Goal: Task Accomplishment & Management: Manage account settings

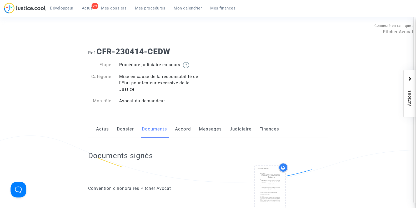
click at [119, 6] on span "Mes dossiers" at bounding box center [114, 8] width 26 height 5
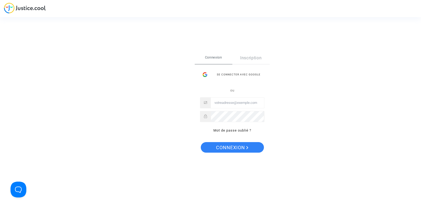
type input "joyce@pitcher-avocat.fr"
click at [231, 145] on span "Connexion" at bounding box center [232, 147] width 32 height 11
type input "joyce@pitcher-avocat.fr"
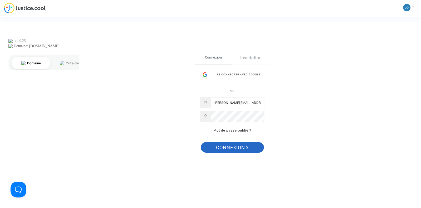
click at [231, 150] on span "Connexion" at bounding box center [232, 147] width 32 height 11
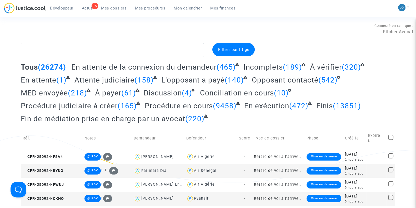
click at [151, 9] on span "Mes procédures" at bounding box center [150, 8] width 30 height 5
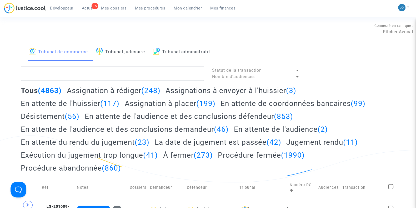
click at [191, 53] on link "Tribunal administratif" at bounding box center [181, 52] width 57 height 18
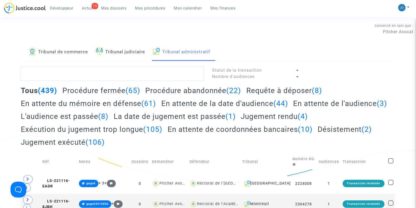
click at [274, 88] on h2 "Requête à déposer (8)" at bounding box center [284, 90] width 76 height 9
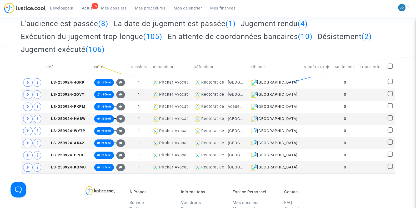
scroll to position [93, 0]
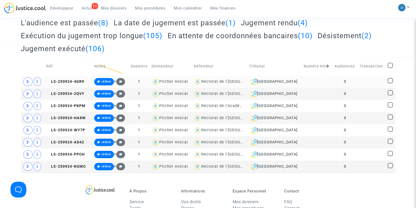
click at [341, 82] on td "0" at bounding box center [345, 82] width 25 height 12
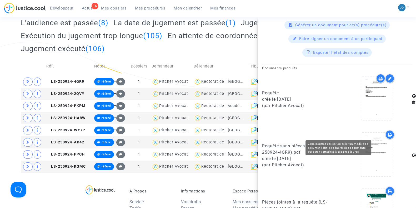
scroll to position [262, 0]
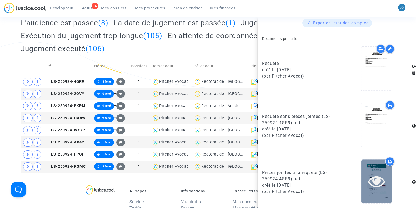
click at [368, 176] on icon at bounding box center [376, 180] width 17 height 17
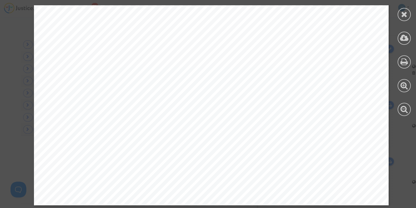
scroll to position [131, 0]
click at [399, 19] on div at bounding box center [404, 60] width 24 height 121
click at [403, 14] on icon at bounding box center [404, 14] width 7 height 8
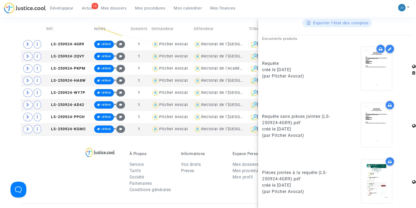
click at [28, 143] on div "À Propos Service Tarifs Société Partenaires Conditions générales Informations V…" at bounding box center [208, 169] width 374 height 68
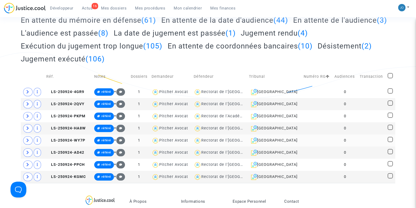
scroll to position [78, 0]
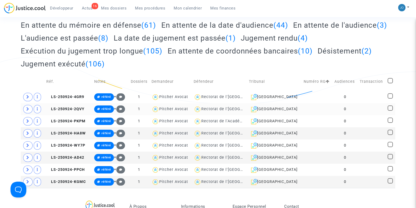
click at [353, 110] on td "0" at bounding box center [345, 109] width 25 height 12
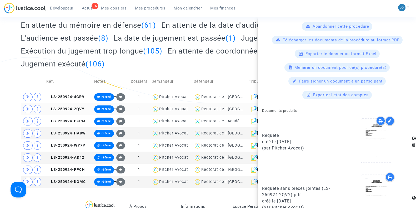
scroll to position [262, 0]
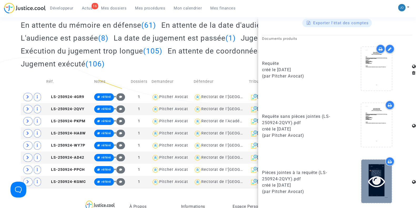
click at [378, 191] on div at bounding box center [376, 180] width 31 height 43
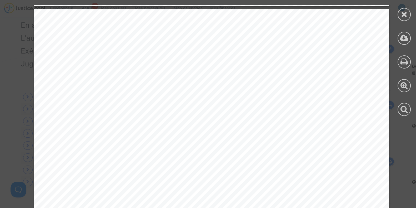
scroll to position [501, 0]
click at [205, 70] on span "puis l" at bounding box center [212, 69] width 15 height 7
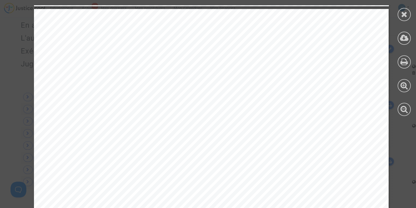
click at [205, 70] on span "puis l" at bounding box center [212, 69] width 15 height 7
click at [221, 70] on span "année dernière," at bounding box center [244, 69] width 46 height 7
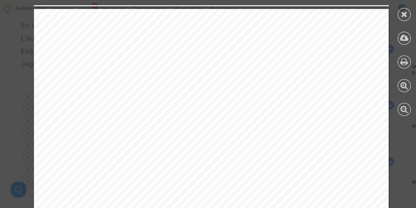
click at [221, 70] on span "année dernière," at bounding box center [244, 69] width 46 height 7
click at [246, 69] on span "année dernière," at bounding box center [244, 69] width 46 height 7
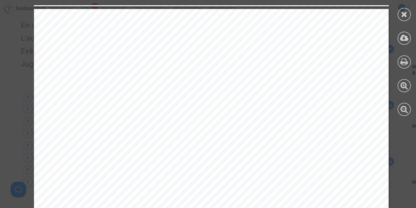
click at [246, 69] on span "année dernière," at bounding box center [244, 69] width 46 height 7
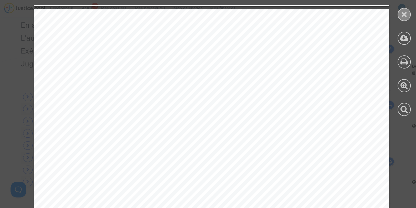
click at [401, 16] on icon at bounding box center [404, 14] width 7 height 8
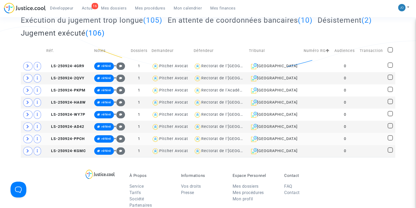
scroll to position [109, 0]
click at [353, 67] on td "0" at bounding box center [345, 66] width 25 height 12
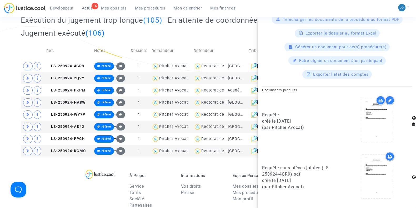
scroll to position [262, 0]
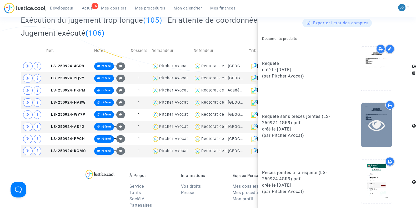
click at [372, 125] on icon at bounding box center [376, 124] width 17 height 17
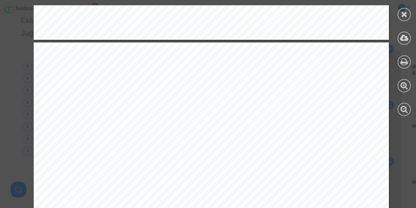
scroll to position [469, 0]
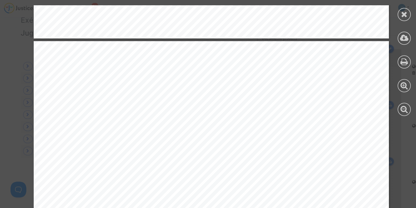
drag, startPoint x: 75, startPoint y: 133, endPoint x: 239, endPoint y: 140, distance: 164.6
click at [239, 141] on span "de nomination d’un professeur dans une matière obligatoire" at bounding box center [159, 141] width 195 height 6
drag, startPoint x: 246, startPoint y: 143, endPoint x: 151, endPoint y: 142, distance: 94.7
click at [151, 142] on span "de nomination d’un professeur dans une matière obligatoire" at bounding box center [159, 141] width 195 height 6
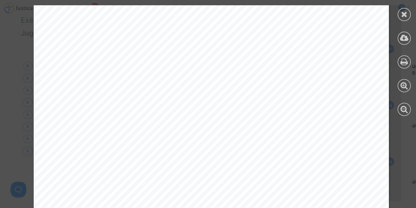
scroll to position [523, 0]
drag, startPoint x: 57, startPoint y: 101, endPoint x: 113, endPoint y: 103, distance: 56.1
click at [113, 103] on span "Aucun remplaçant n’a été dépêché afin de pallier l’absence de cours." at bounding box center [166, 101] width 209 height 6
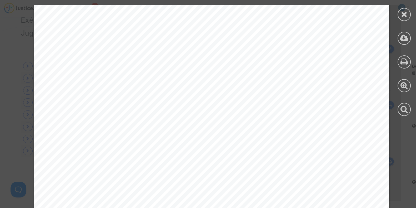
click at [113, 103] on span "Aucun remplaçant n’a été dépêché afin de pallier l’absence de cours." at bounding box center [166, 101] width 209 height 6
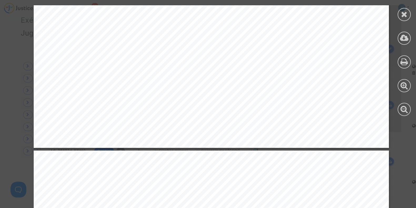
scroll to position [2378, 0]
click at [148, 37] on span "En matière de référé conservatoire, la condition d’urgence peut être regardée c…" at bounding box center [225, 35] width 326 height 6
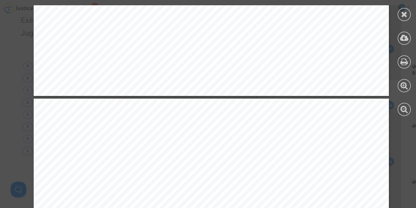
scroll to position [2431, 0]
click at [409, 16] on div at bounding box center [404, 14] width 13 height 13
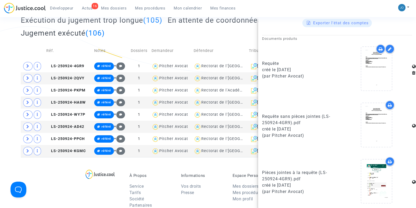
click at [92, 198] on div at bounding box center [104, 195] width 41 height 44
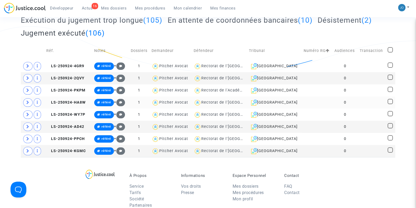
click at [333, 101] on td "0" at bounding box center [345, 102] width 25 height 12
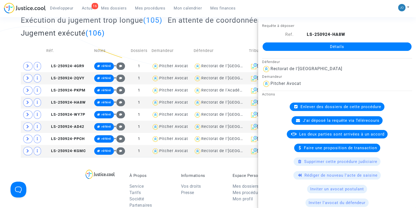
click at [146, 164] on div "À Propos Service Tarifs Société Partenaires Conditions générales Informations V…" at bounding box center [208, 191] width 374 height 68
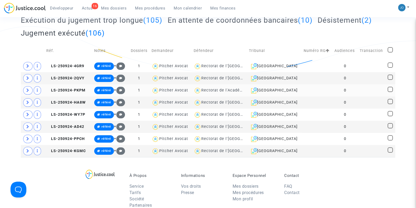
click at [360, 88] on td at bounding box center [372, 90] width 28 height 12
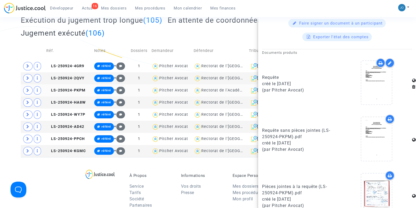
scroll to position [262, 0]
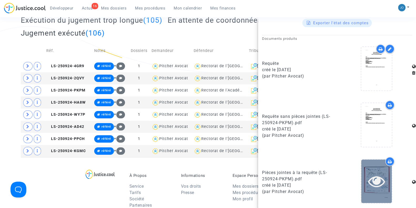
click at [374, 181] on icon at bounding box center [376, 180] width 17 height 17
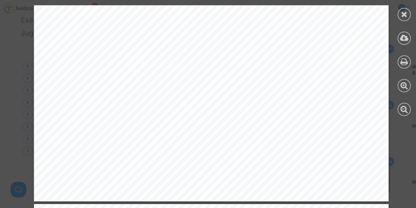
scroll to position [10345, 0]
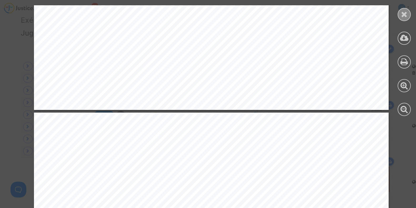
click at [402, 16] on icon at bounding box center [404, 14] width 7 height 8
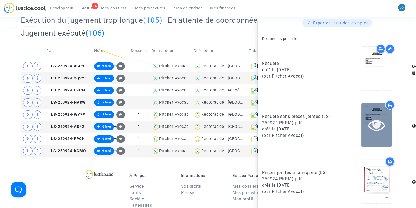
click at [378, 122] on icon at bounding box center [376, 124] width 17 height 17
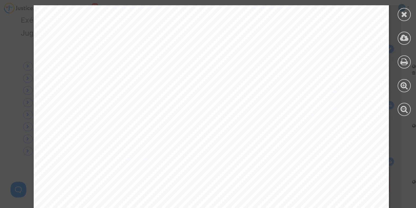
scroll to position [1732, 0]
click at [403, 8] on div at bounding box center [404, 14] width 13 height 13
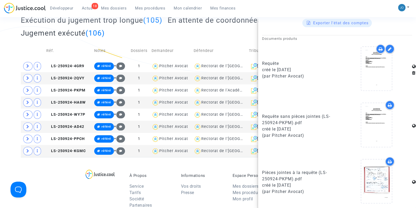
click at [0, 53] on div "Tribunal de commerce Tribunal judiciaire Tribunal administratif Statut de la tr…" at bounding box center [208, 45] width 416 height 223
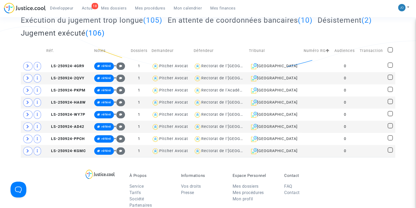
scroll to position [0, 0]
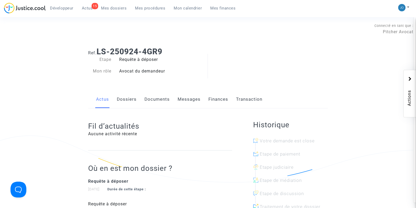
click at [158, 97] on link "Documents" at bounding box center [156, 99] width 25 height 17
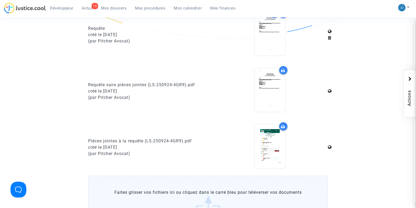
scroll to position [142, 0]
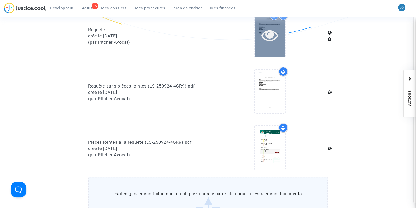
click at [271, 43] on div at bounding box center [270, 34] width 31 height 43
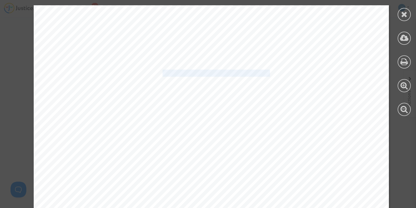
drag, startPoint x: 157, startPoint y: 72, endPoint x: 265, endPoint y: 72, distance: 108.4
click at [265, 72] on span "Article L.521-2 du Code de Justice Administrative" at bounding box center [217, 73] width 149 height 6
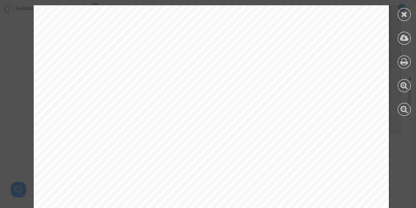
scroll to position [568, 0]
click at [187, 115] on div "PLAISE AU JUGE DES REFERES I . F A I T S Aurélien Braet, né le 3 janvier 2012 e…" at bounding box center [211, 193] width 355 height 502
click at [86, 96] on div "cadre national au sein duquel les enseignants organisent leurs enseignements en…" at bounding box center [211, 33] width 355 height 502
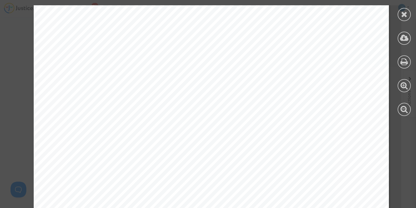
click at [110, 48] on div "cadre national au sein duquel les enseignants organisent leurs enseignements en…" at bounding box center [211, 5] width 355 height 502
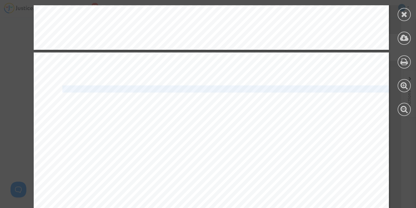
scroll to position [1472, 0]
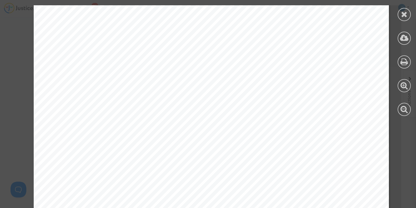
scroll to position [1723, 0]
click at [121, 102] on div "cadre national au sein duquel les enseignants organisent leurs enseignements en…" at bounding box center [211, 48] width 355 height 502
drag, startPoint x: 155, startPoint y: 93, endPoint x: 160, endPoint y: 88, distance: 6.7
click at [160, 88] on span "Il est donc constant que le simple constat du non-remplacement d’un professeur …" at bounding box center [225, 90] width 326 height 6
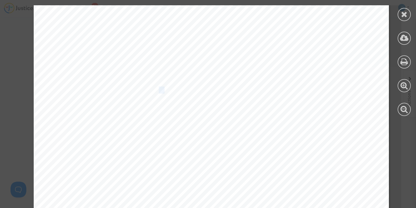
click at [160, 88] on span "Il est donc constant que le simple constat du non-remplacement d’un professeur …" at bounding box center [225, 90] width 326 height 6
click at [135, 127] on div "« La mission d’intérêt général d’enseignement qui lui est confiée impose au min…" at bounding box center [211, 25] width 355 height 502
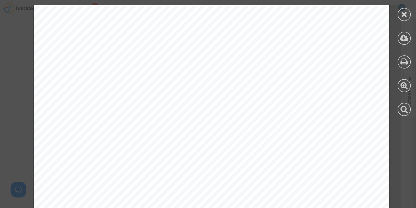
click at [126, 122] on span "de l’article L. 521-3 du Code de justice administrative." at bounding box center [143, 120] width 163 height 6
click at [126, 122] on span "A défaut de nomination immédiate d’un professeur et de l’organisation du rattra…" at bounding box center [225, 119] width 326 height 6
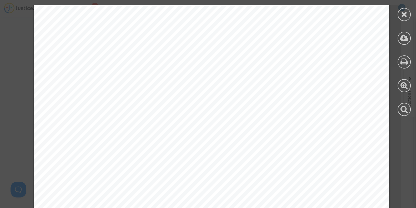
scroll to position [2648, 0]
drag, startPoint x: 99, startPoint y: 65, endPoint x: 176, endPoint y: 64, distance: 76.3
click at [176, 64] on span "L'élève a perdu 3 heures d’enseignement." at bounding box center [125, 63] width 126 height 6
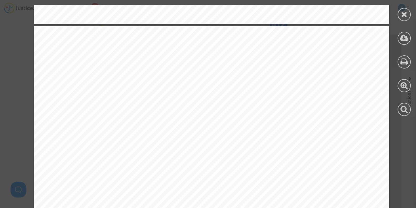
scroll to position [2506, 0]
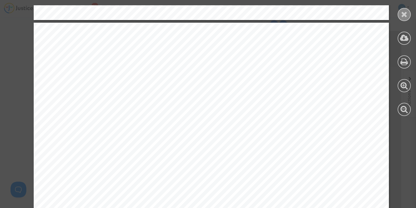
click at [408, 14] on div at bounding box center [404, 14] width 13 height 13
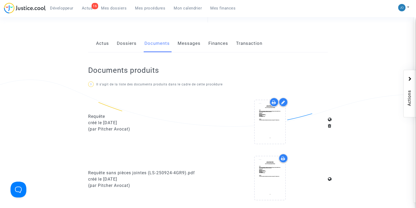
scroll to position [56, 0]
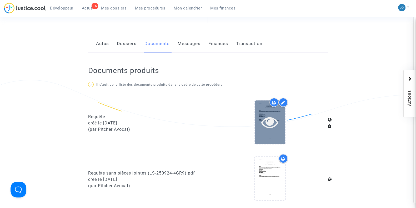
click at [268, 128] on icon at bounding box center [269, 121] width 17 height 17
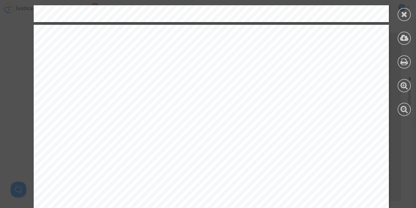
scroll to position [502, 0]
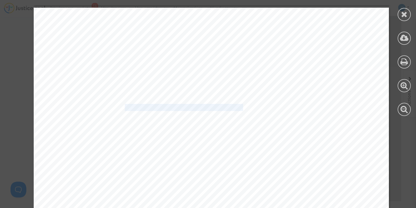
drag, startPoint x: 239, startPoint y: 110, endPoint x: 120, endPoint y: 107, distance: 119.3
click at [120, 107] on span "de nomination d’un professeur dans une matière obligatoire" at bounding box center [159, 107] width 195 height 6
click at [407, 15] on icon at bounding box center [404, 14] width 7 height 8
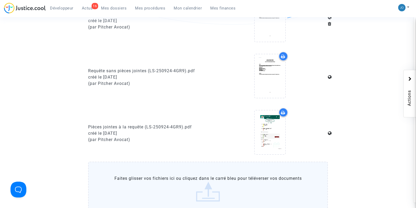
scroll to position [158, 0]
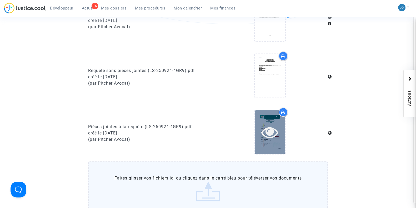
click at [271, 139] on icon at bounding box center [269, 131] width 17 height 17
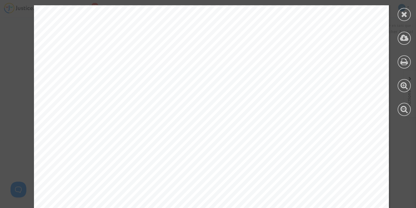
scroll to position [18, 0]
click at [405, 16] on icon at bounding box center [404, 14] width 7 height 8
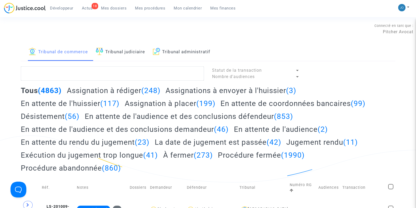
click at [186, 52] on link "Tribunal administratif" at bounding box center [181, 52] width 57 height 18
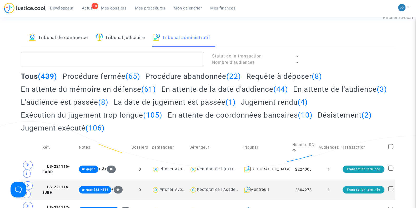
scroll to position [16, 0]
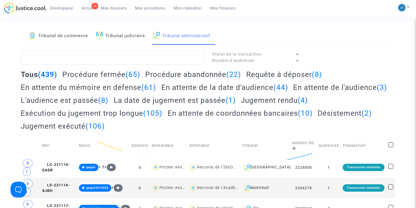
click at [270, 77] on h2 "Requête à déposer (8)" at bounding box center [284, 74] width 76 height 9
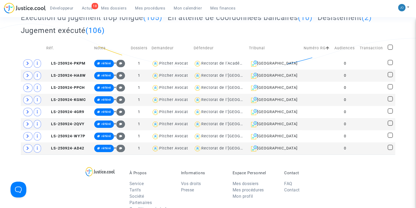
scroll to position [112, 0]
click at [28, 87] on icon at bounding box center [27, 88] width 3 height 4
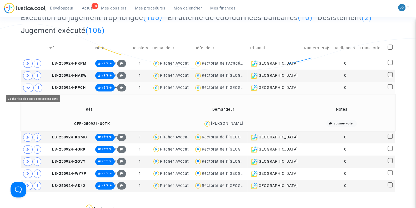
click at [28, 87] on icon at bounding box center [28, 88] width 4 height 4
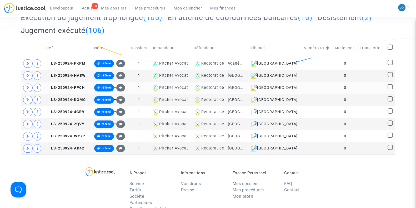
click at [356, 86] on td "0" at bounding box center [345, 88] width 25 height 12
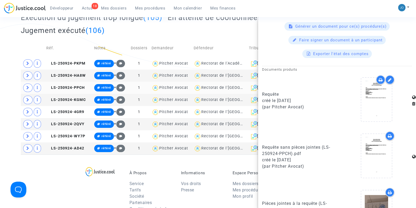
scroll to position [262, 0]
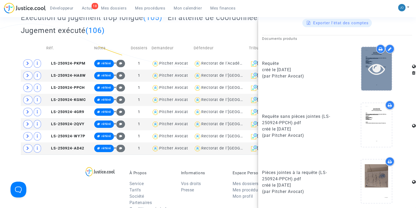
click at [368, 60] on icon at bounding box center [376, 68] width 17 height 17
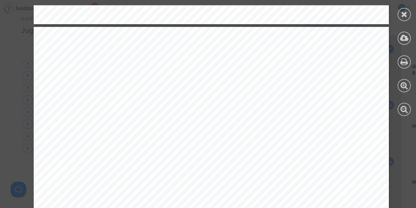
scroll to position [486, 0]
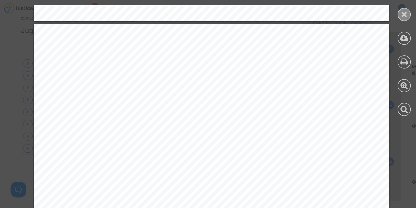
click at [406, 17] on icon at bounding box center [404, 14] width 7 height 8
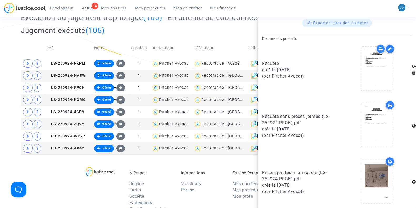
click at [184, 158] on div "À Propos Service Tarifs Société Partenaires Conditions générales Informations V…" at bounding box center [208, 188] width 374 height 68
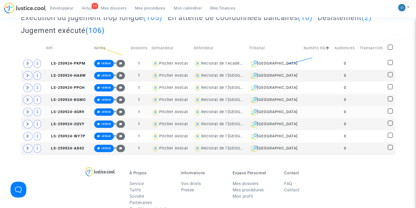
click at [363, 112] on td at bounding box center [372, 112] width 28 height 12
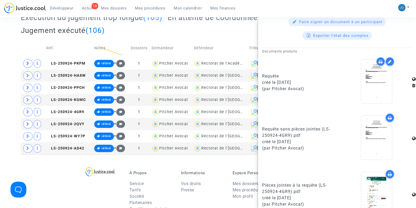
scroll to position [249, 0]
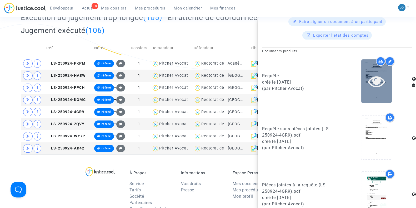
click at [374, 78] on icon at bounding box center [376, 81] width 17 height 17
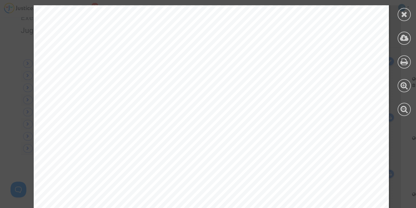
scroll to position [4110, 0]
click at [184, 76] on span "classe de [PERSON_NAME] dans les 48 heures, sous astreinte de 100" at bounding box center [173, 74] width 223 height 6
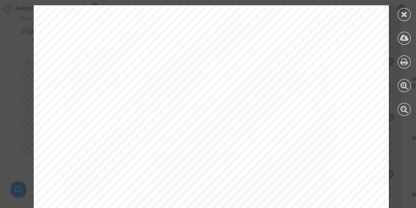
click at [167, 78] on div "PAR CES MOTIFS Et tous autres à produire, déduire, suppléer, au besoin même d’o…" at bounding box center [211, 184] width 355 height 502
click at [402, 15] on icon at bounding box center [404, 14] width 7 height 8
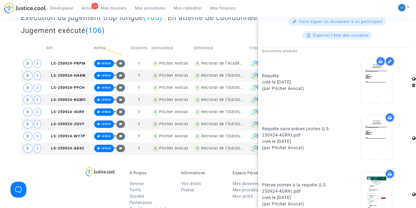
click at [107, 162] on div "À Propos Service Tarifs Société Partenaires Conditions générales Informations V…" at bounding box center [208, 188] width 374 height 68
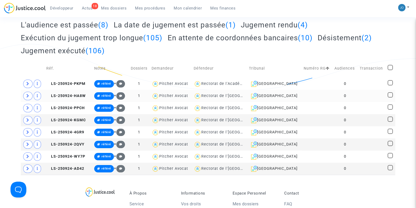
scroll to position [93, 0]
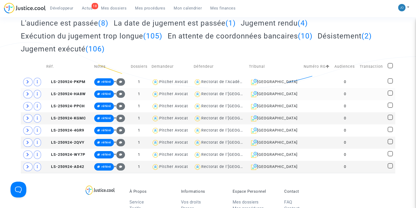
click at [363, 92] on td at bounding box center [372, 94] width 28 height 12
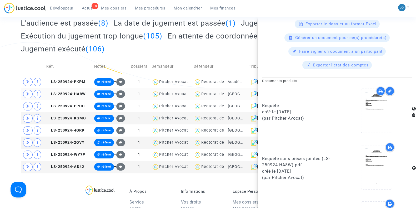
scroll to position [262, 0]
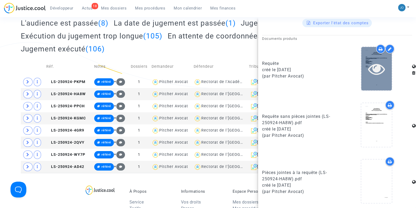
click at [368, 79] on div at bounding box center [376, 68] width 31 height 43
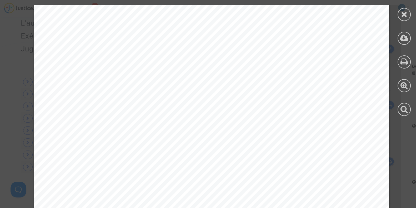
scroll to position [2208, 0]
click at [411, 15] on div at bounding box center [404, 14] width 13 height 13
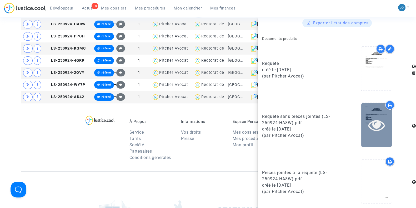
scroll to position [163, 0]
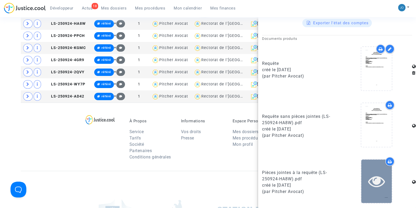
click at [377, 169] on div at bounding box center [376, 180] width 31 height 43
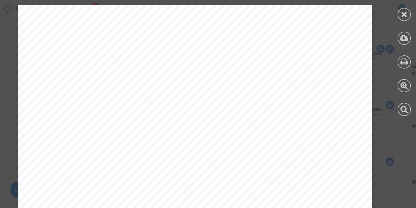
scroll to position [3492, 16]
click at [410, 17] on div at bounding box center [404, 14] width 13 height 13
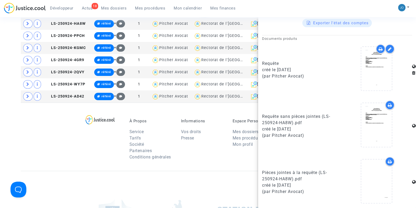
click at [62, 152] on div "À Propos Service Tarifs Société Partenaires Conditions générales Informations V…" at bounding box center [208, 136] width 374 height 68
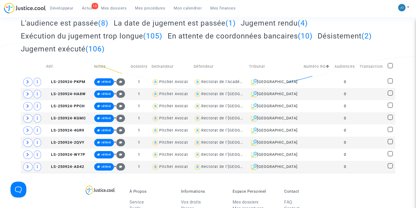
scroll to position [92, 0]
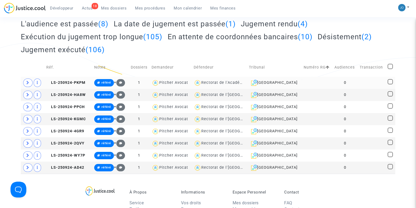
click at [363, 79] on td at bounding box center [372, 83] width 28 height 12
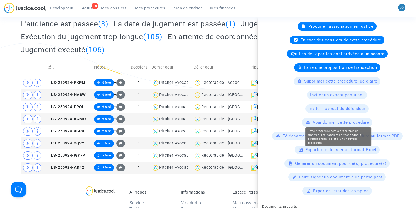
scroll to position [0, 0]
